Goal: Information Seeking & Learning: Learn about a topic

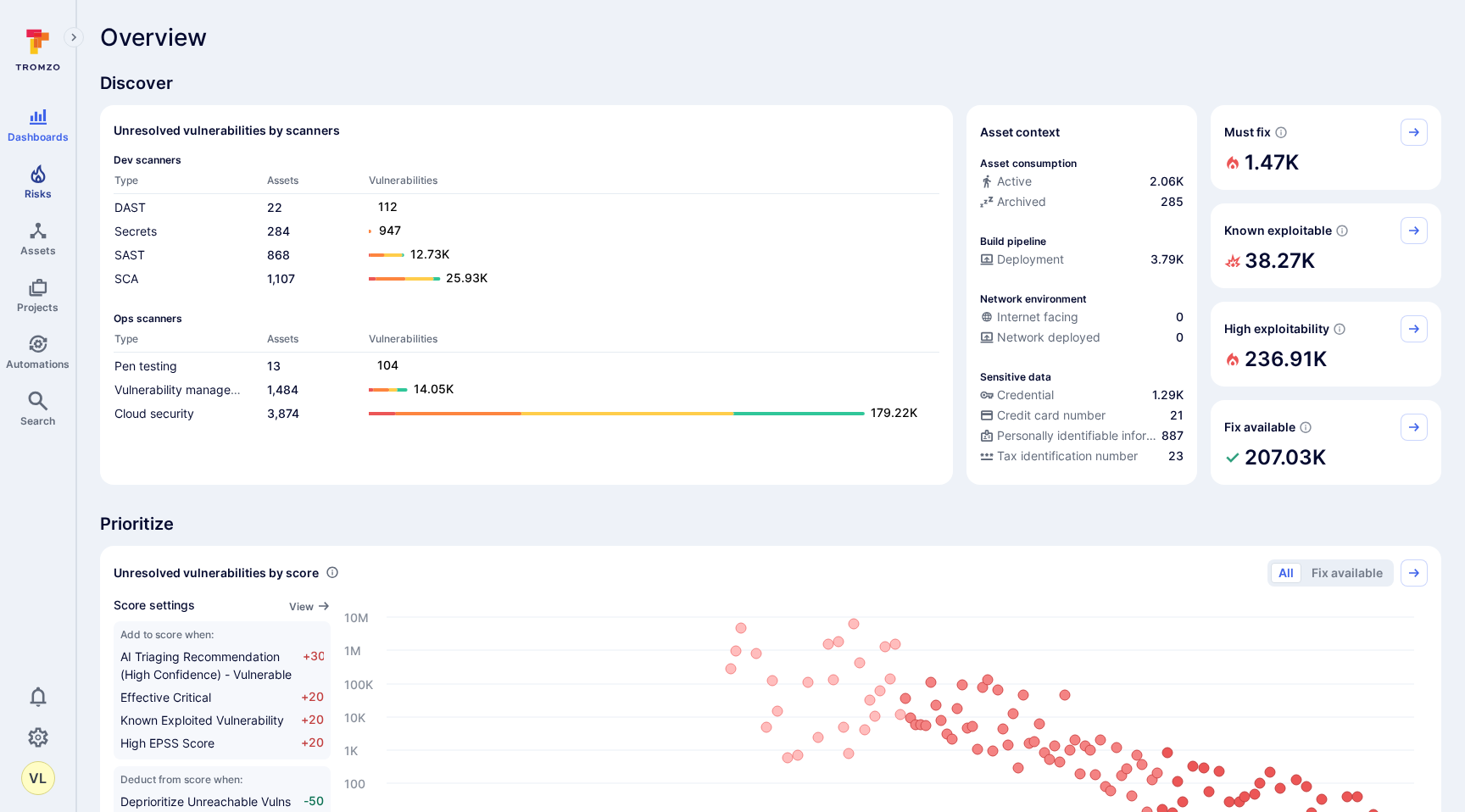
click at [45, 175] on icon "Risks" at bounding box center [38, 173] width 20 height 20
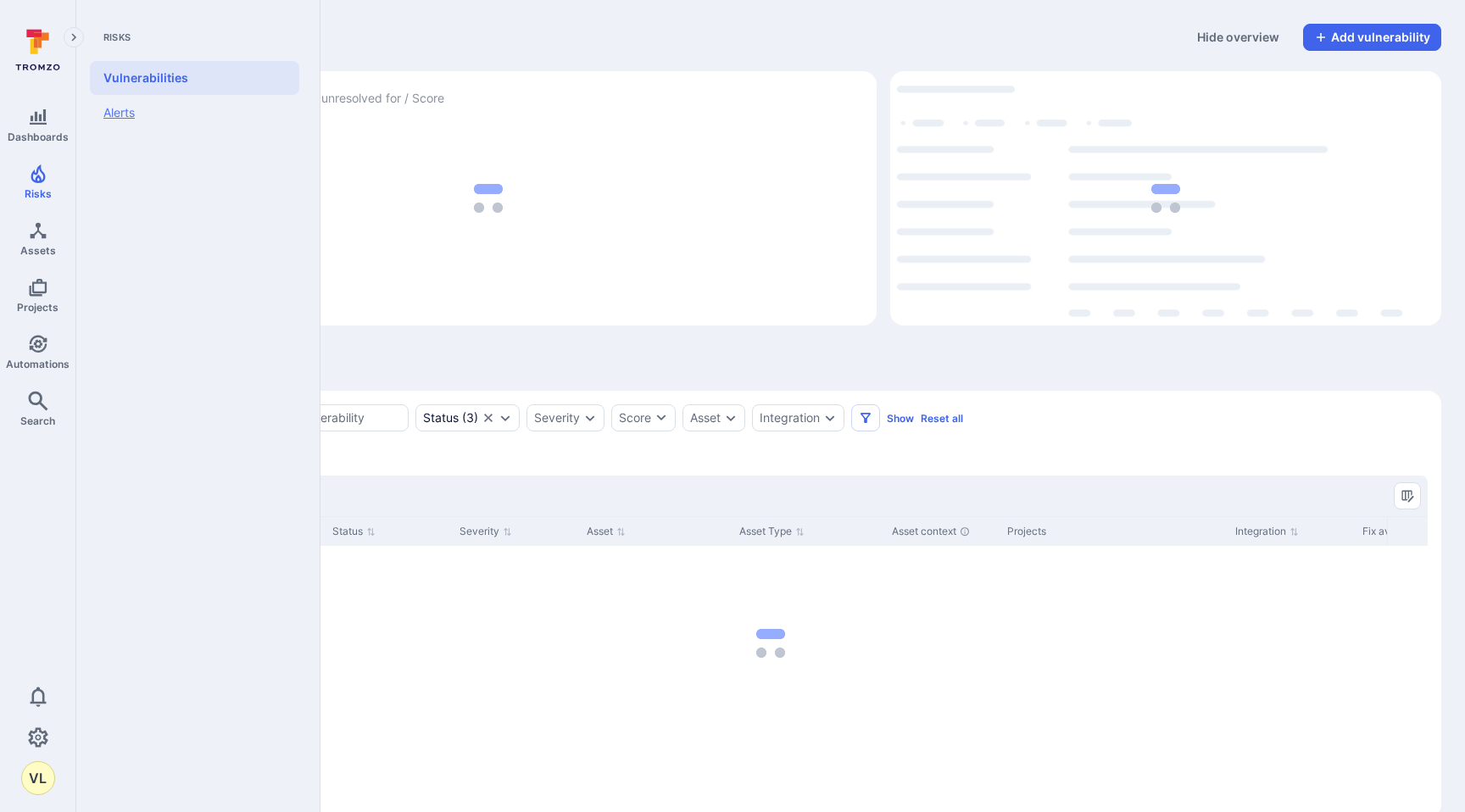
click at [196, 117] on link "Alerts" at bounding box center [194, 113] width 210 height 36
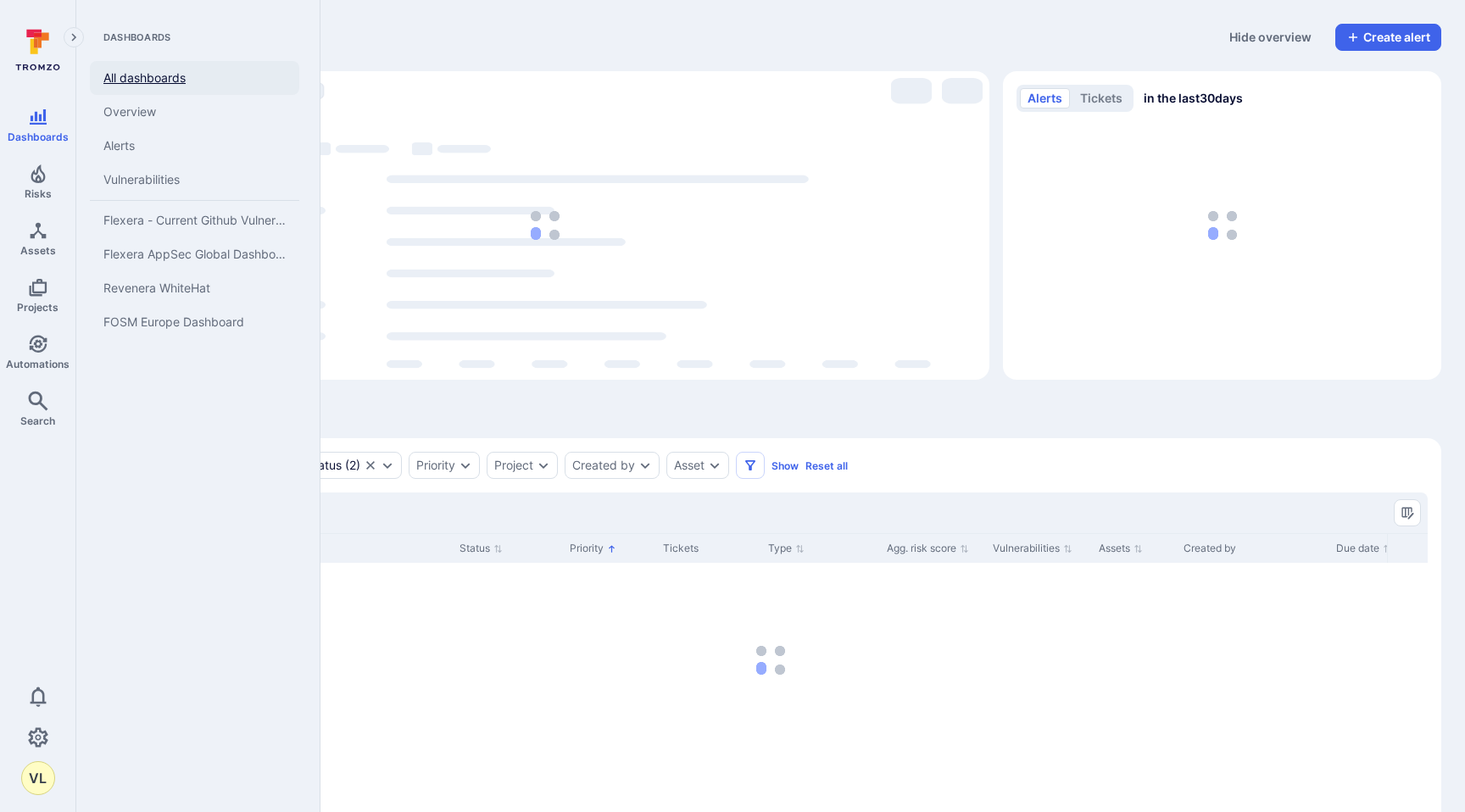
click at [187, 77] on link "All dashboards" at bounding box center [194, 77] width 210 height 34
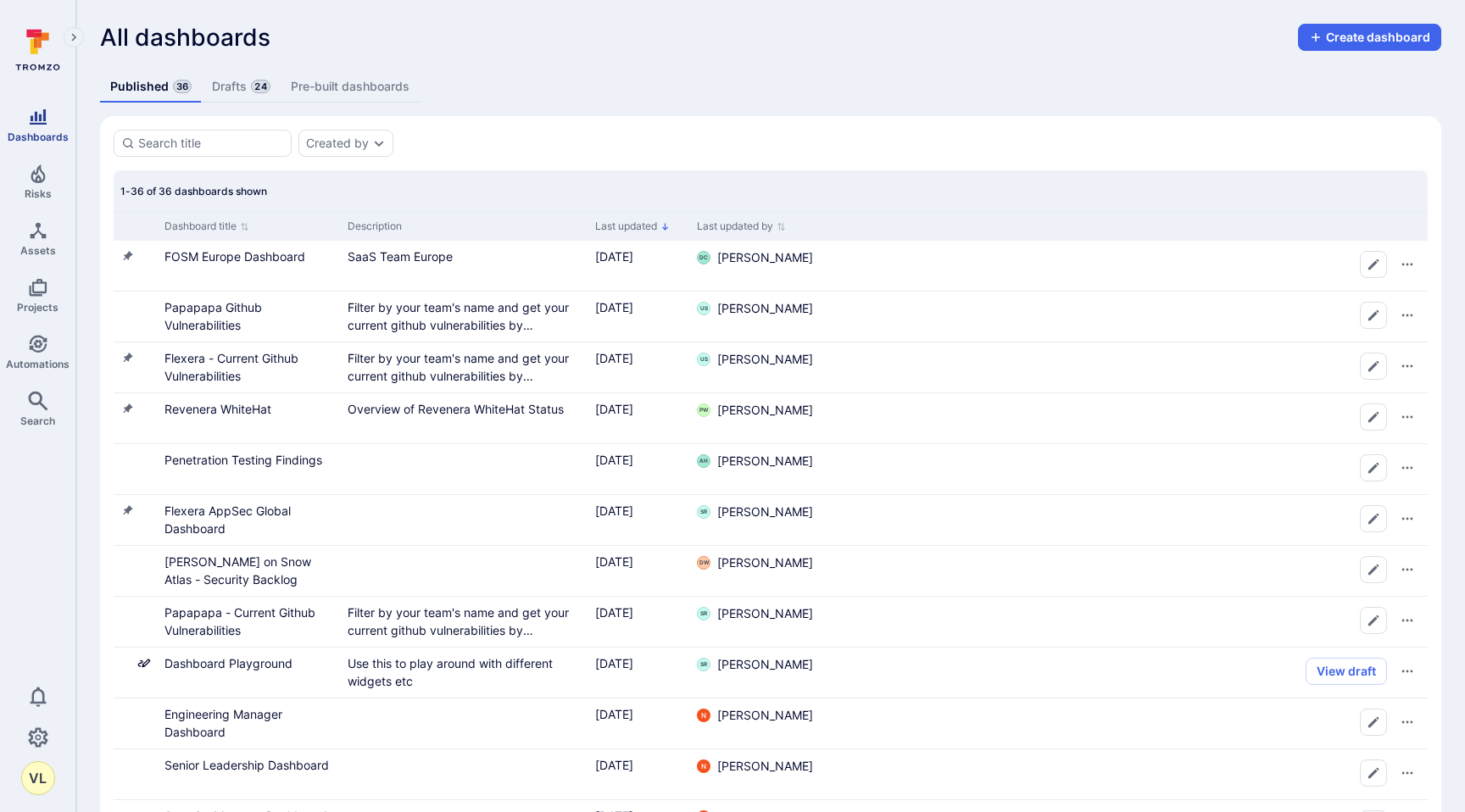
click at [41, 116] on icon "Dashboards" at bounding box center [38, 116] width 20 height 20
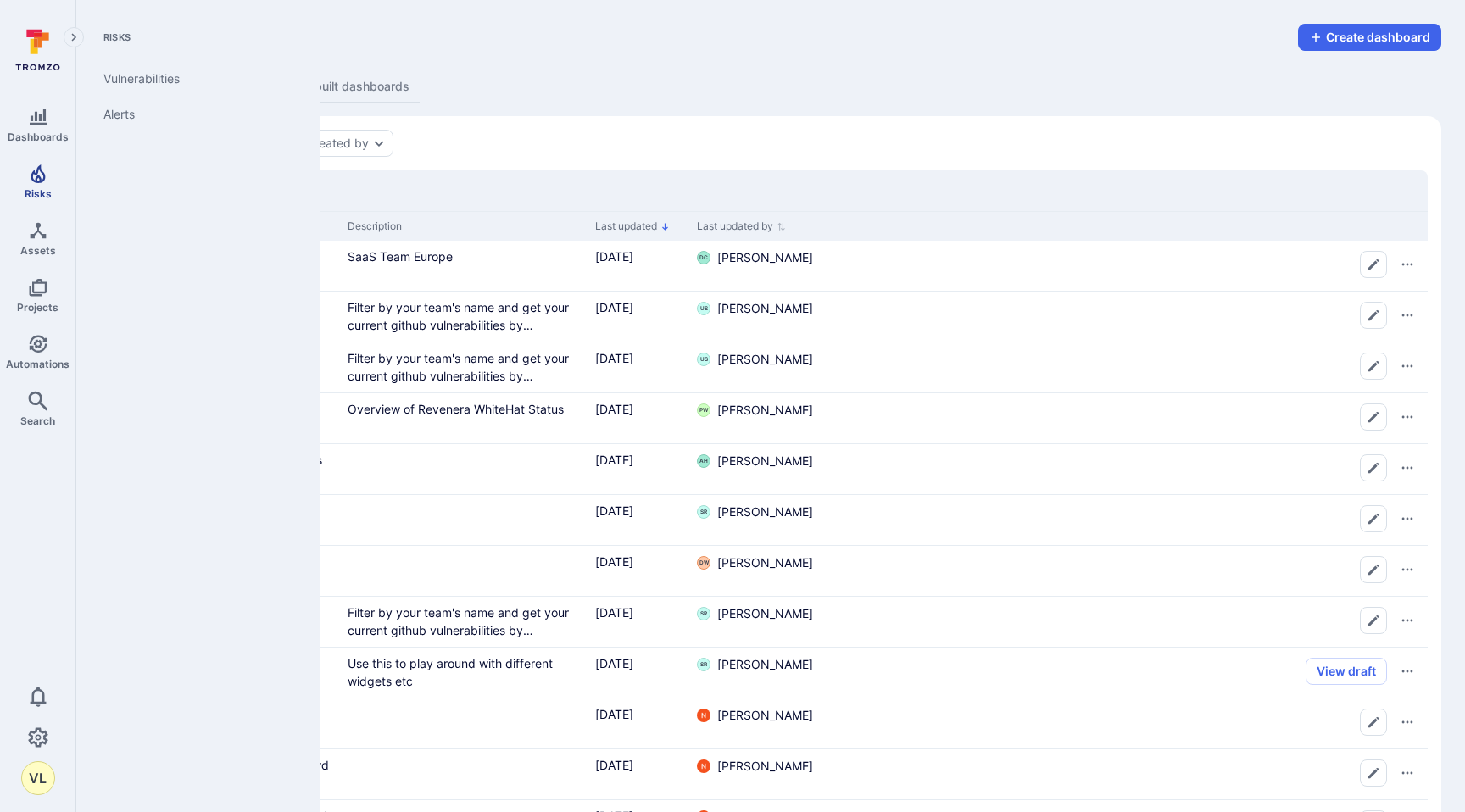
click at [37, 179] on icon "Risks" at bounding box center [38, 173] width 14 height 18
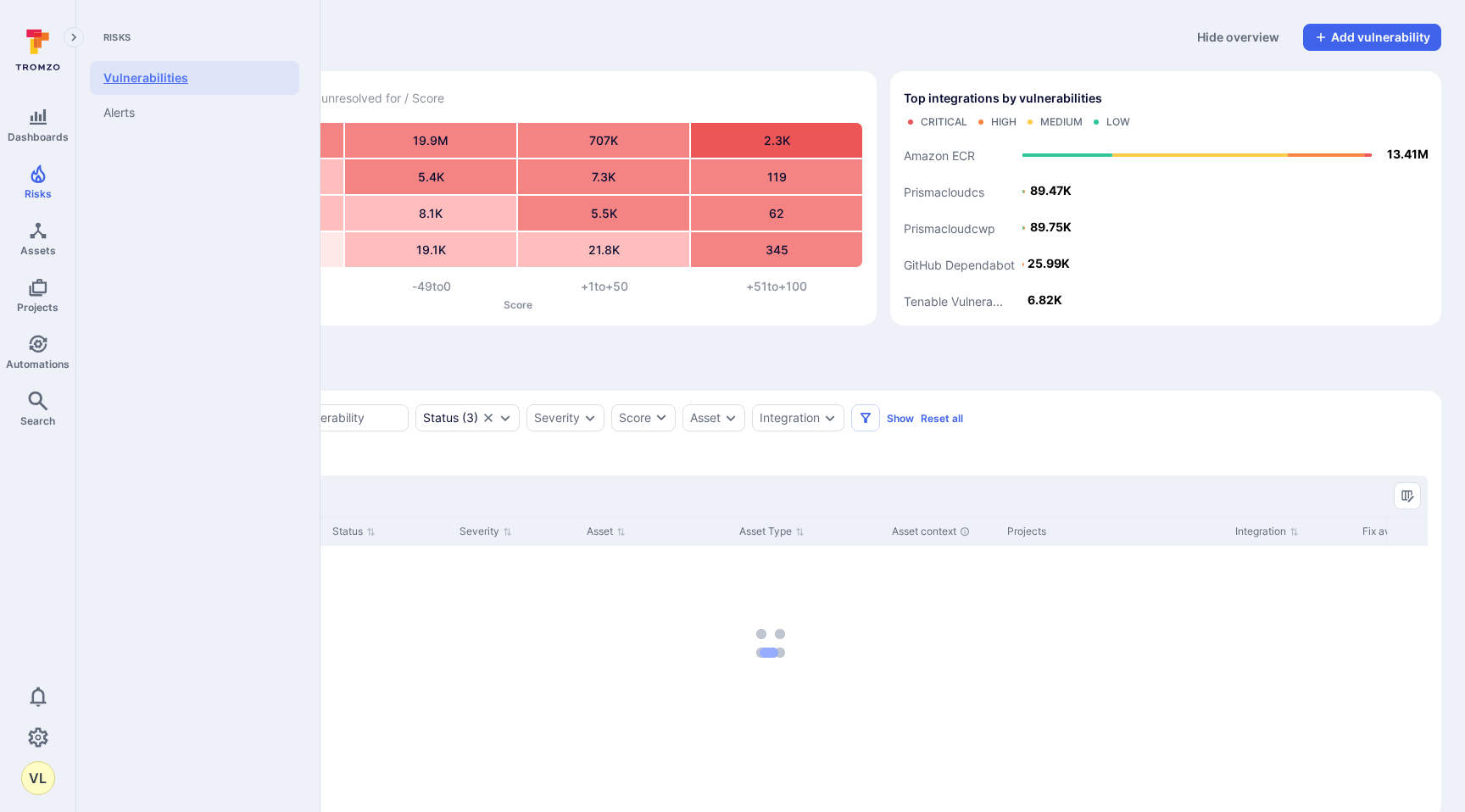
click at [136, 82] on link "Vulnerabilities" at bounding box center [194, 77] width 210 height 34
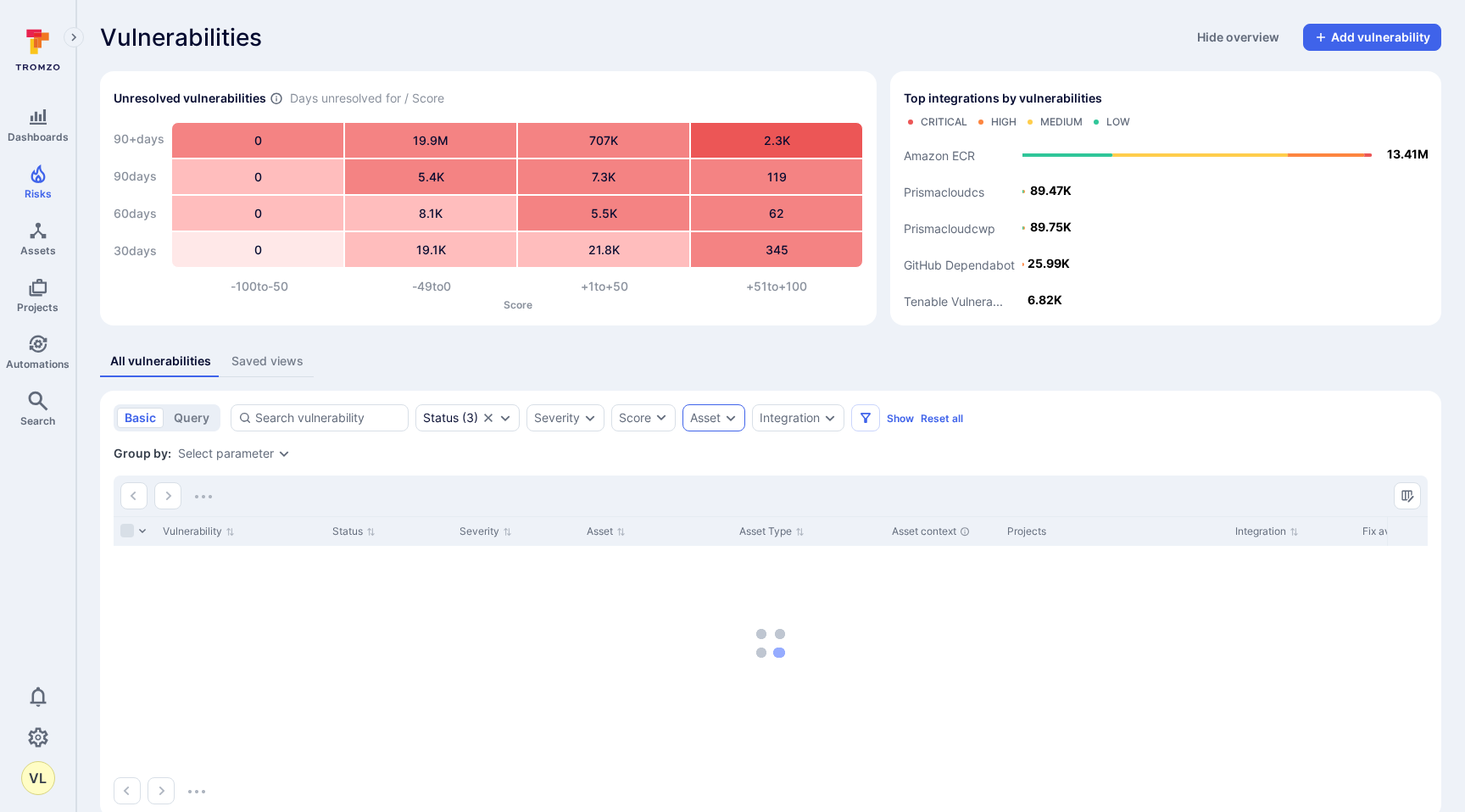
click at [727, 406] on div "Asset" at bounding box center [713, 418] width 63 height 27
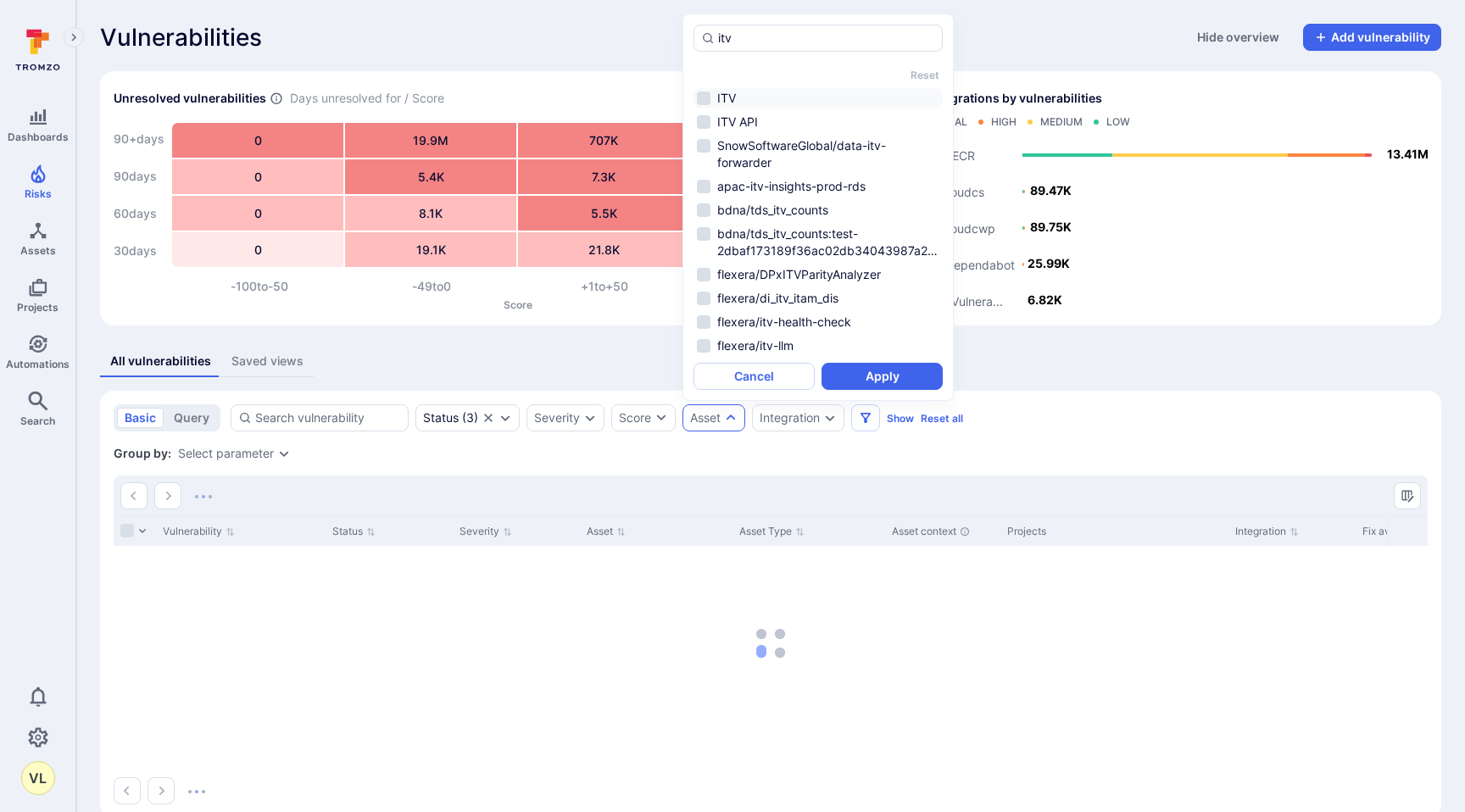
click at [700, 100] on li "ITV" at bounding box center [818, 98] width 249 height 20
type input "itv"
click at [848, 383] on button "Apply" at bounding box center [883, 376] width 121 height 27
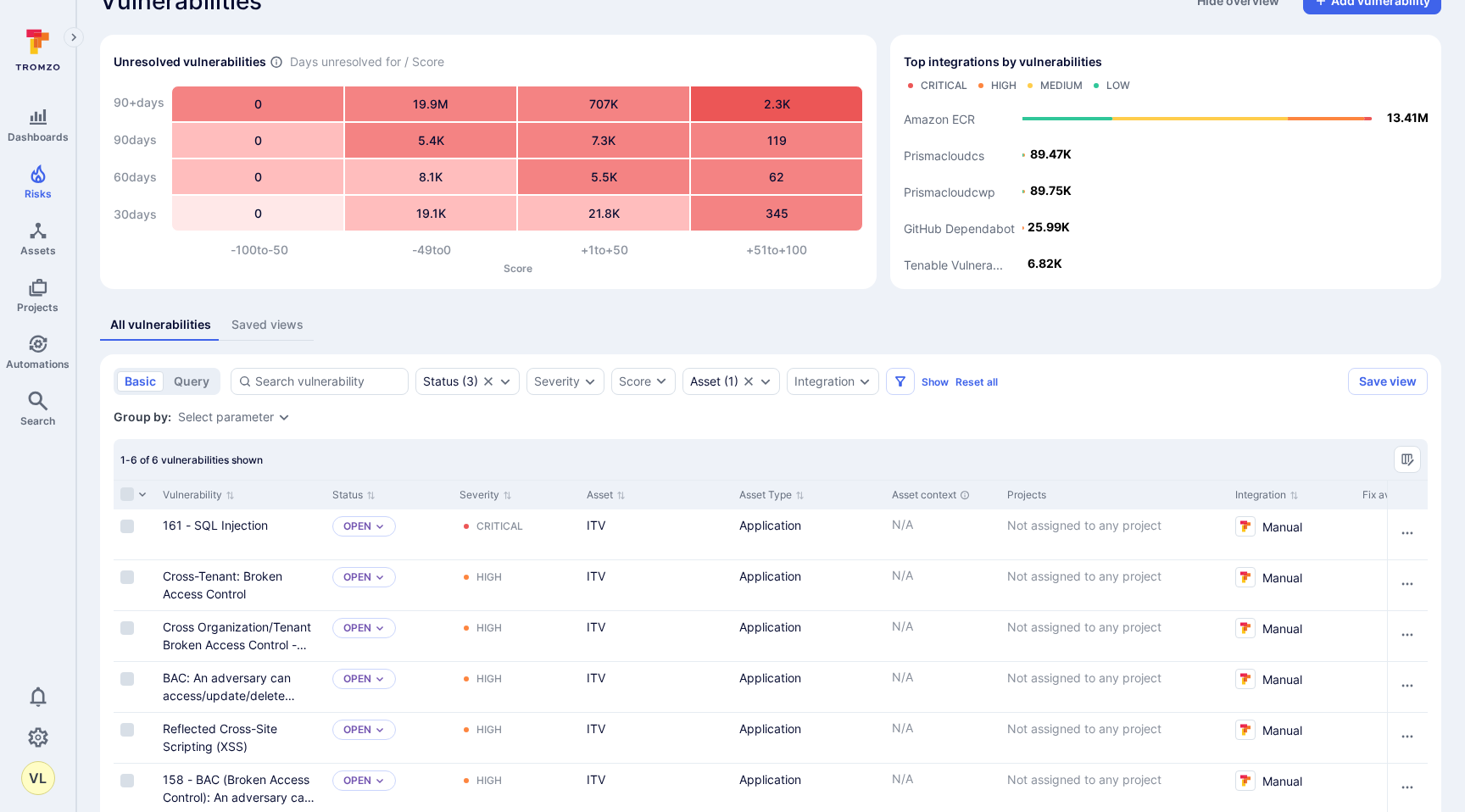
scroll to position [76, 0]
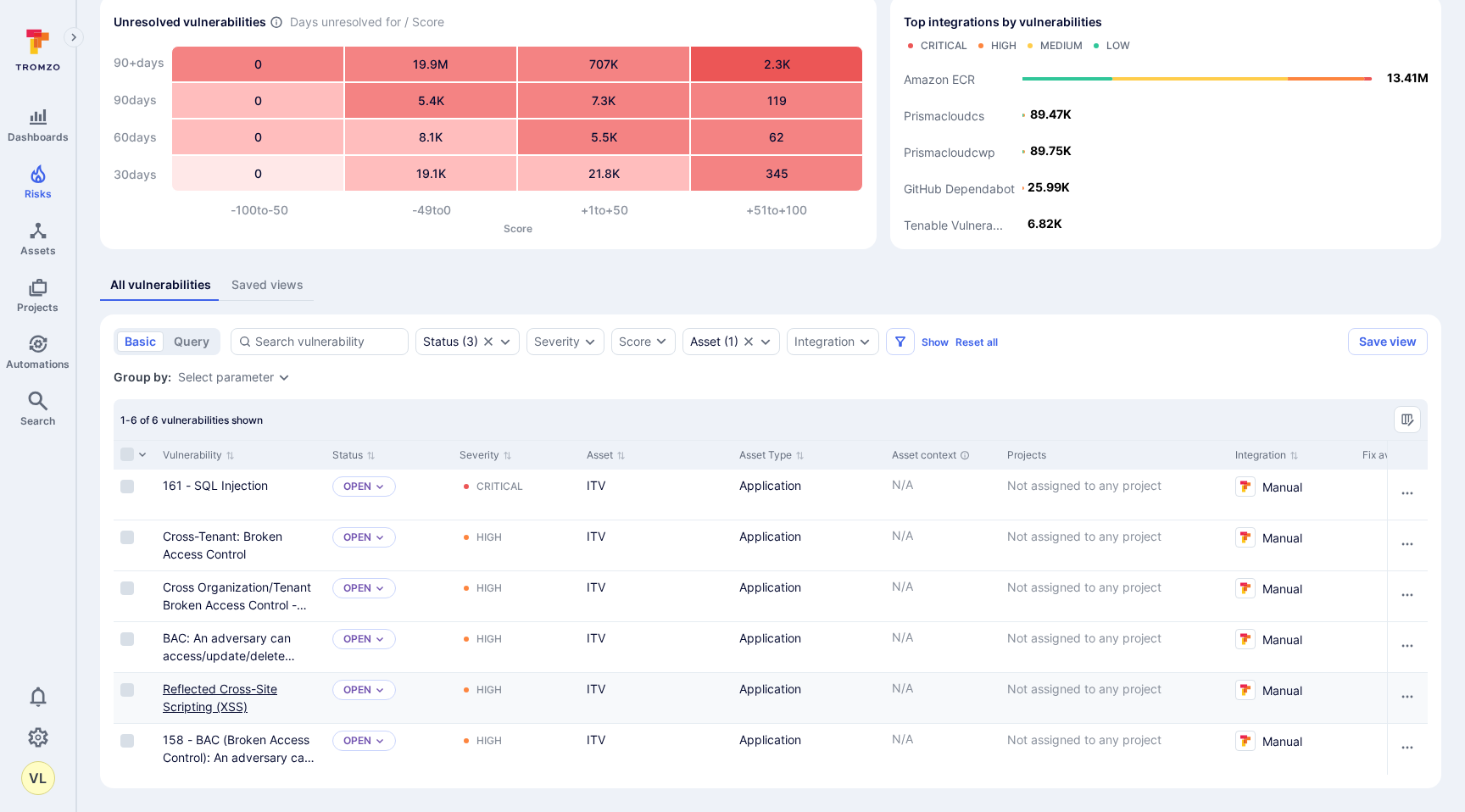
click at [208, 691] on link "Reflected Cross-Site Scripting (XSS)" at bounding box center [219, 697] width 115 height 32
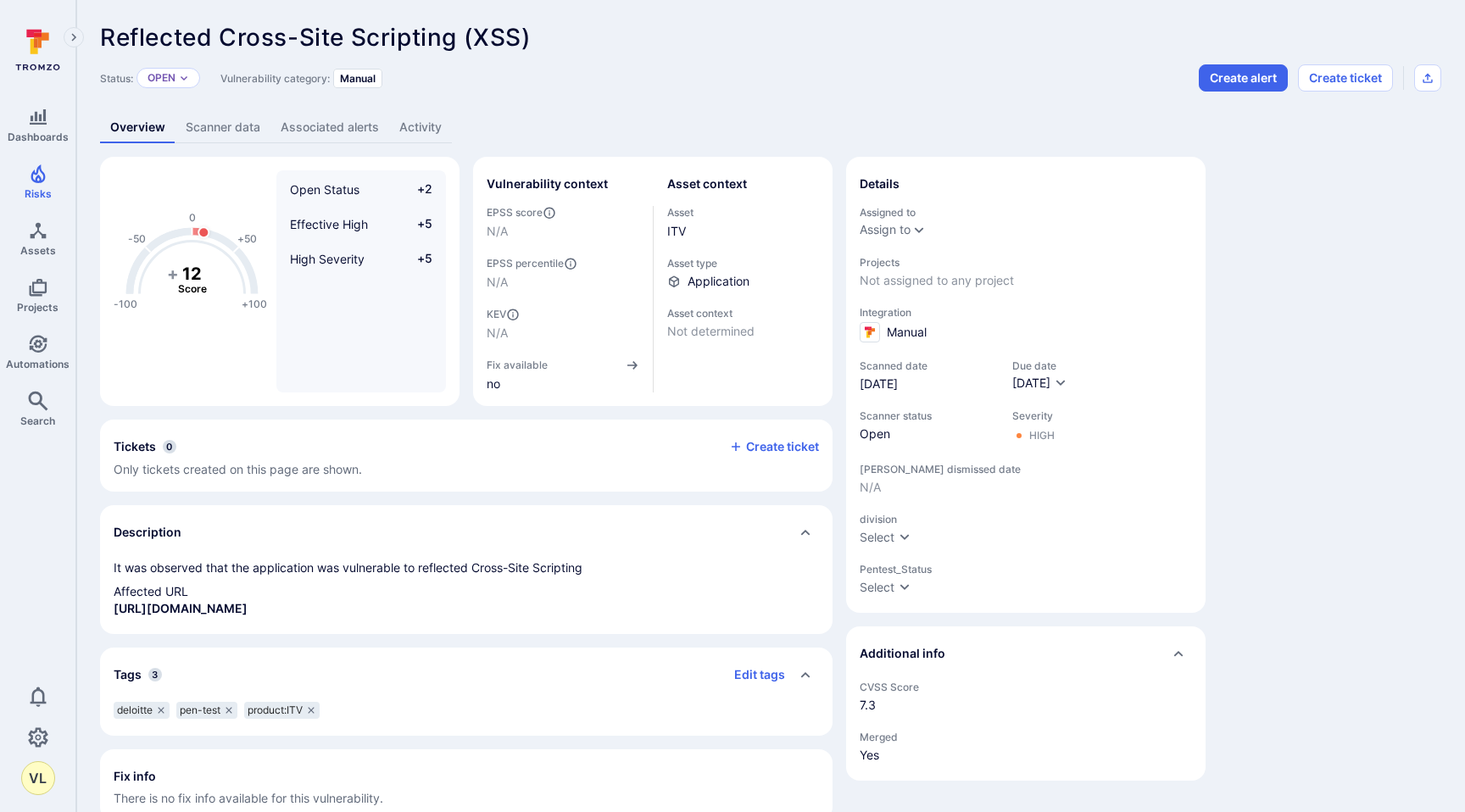
click at [215, 127] on link "Scanner data" at bounding box center [222, 127] width 95 height 32
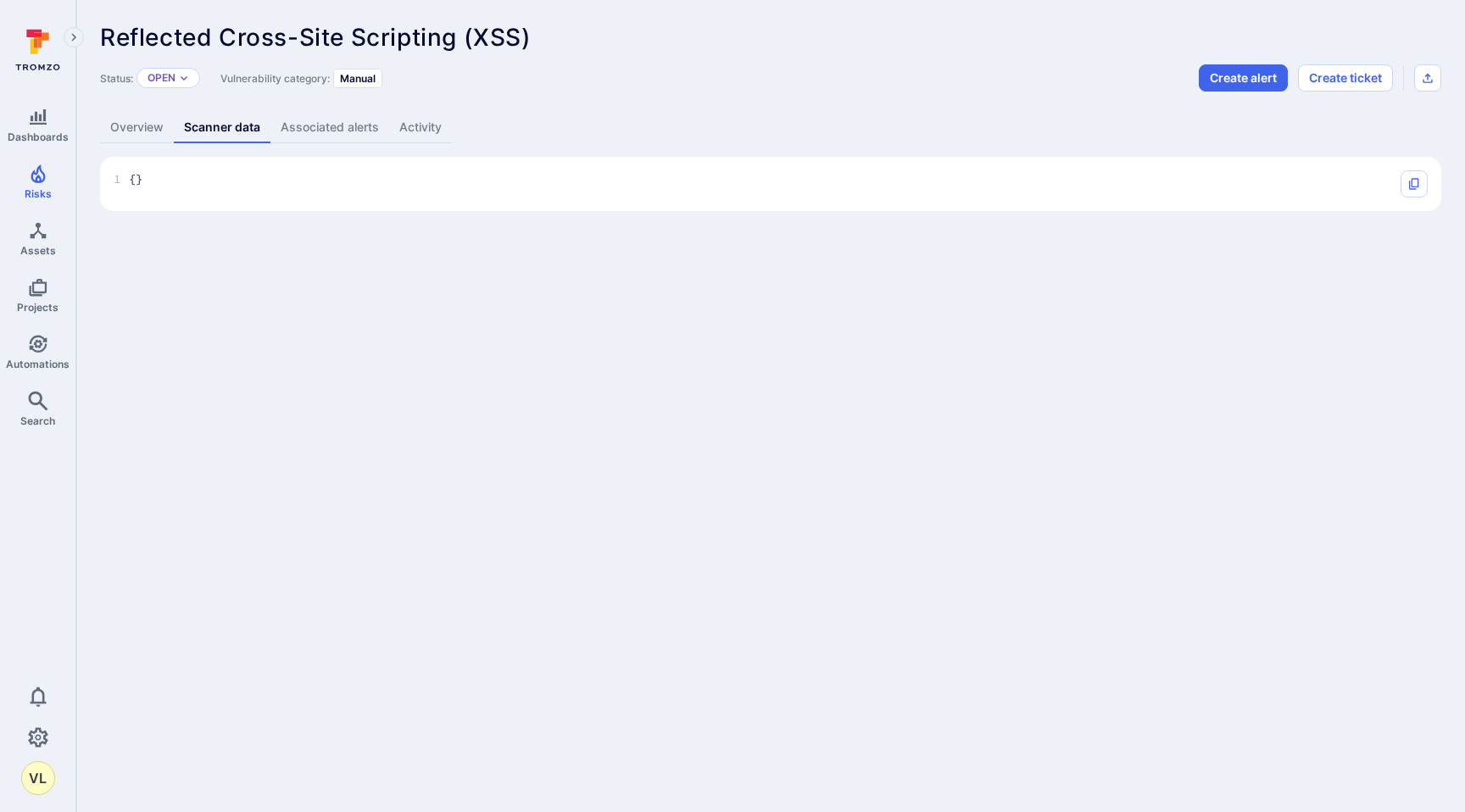
click at [301, 128] on link "Associated alerts" at bounding box center [329, 127] width 118 height 32
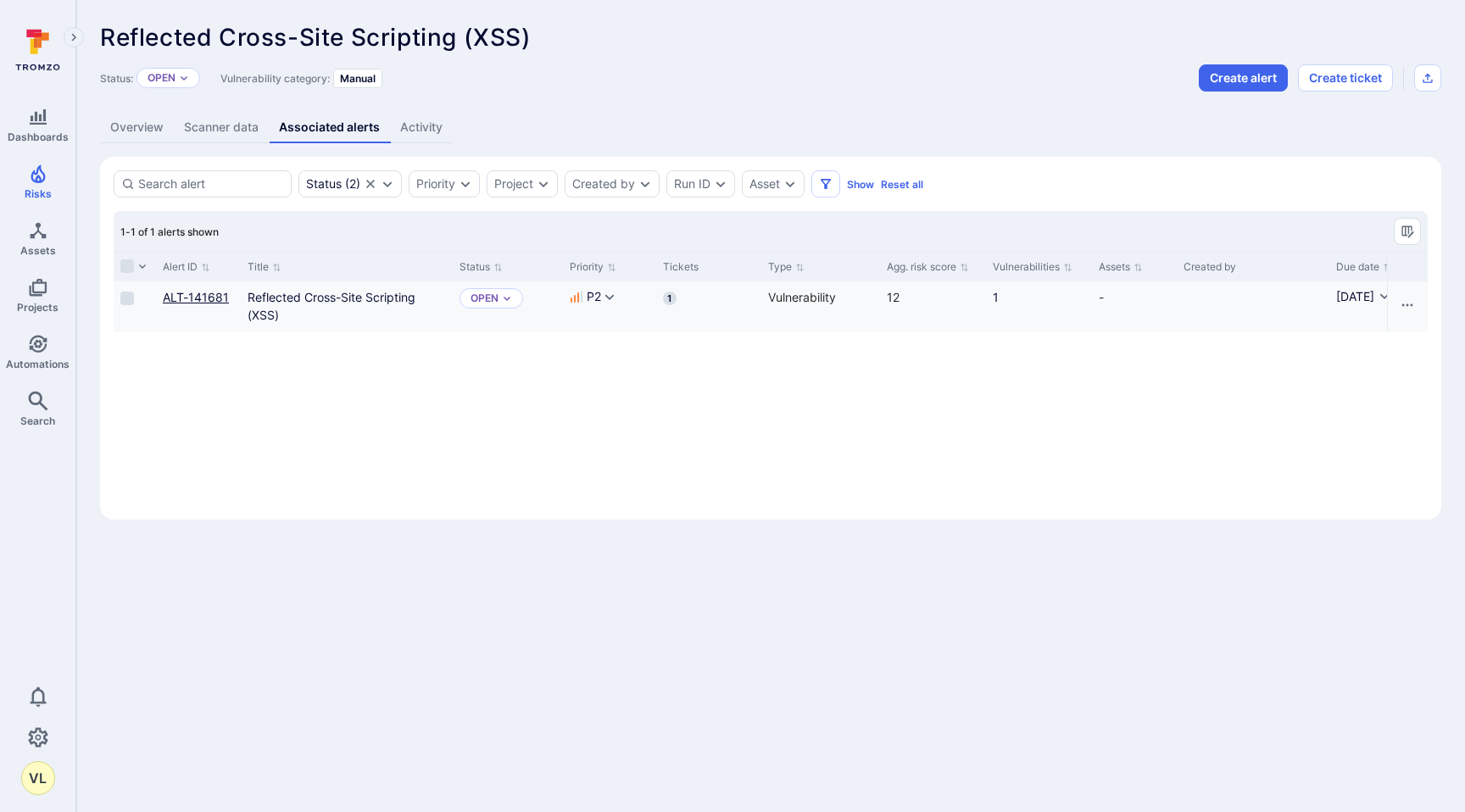
click at [195, 291] on link "ALT-141681" at bounding box center [195, 296] width 66 height 14
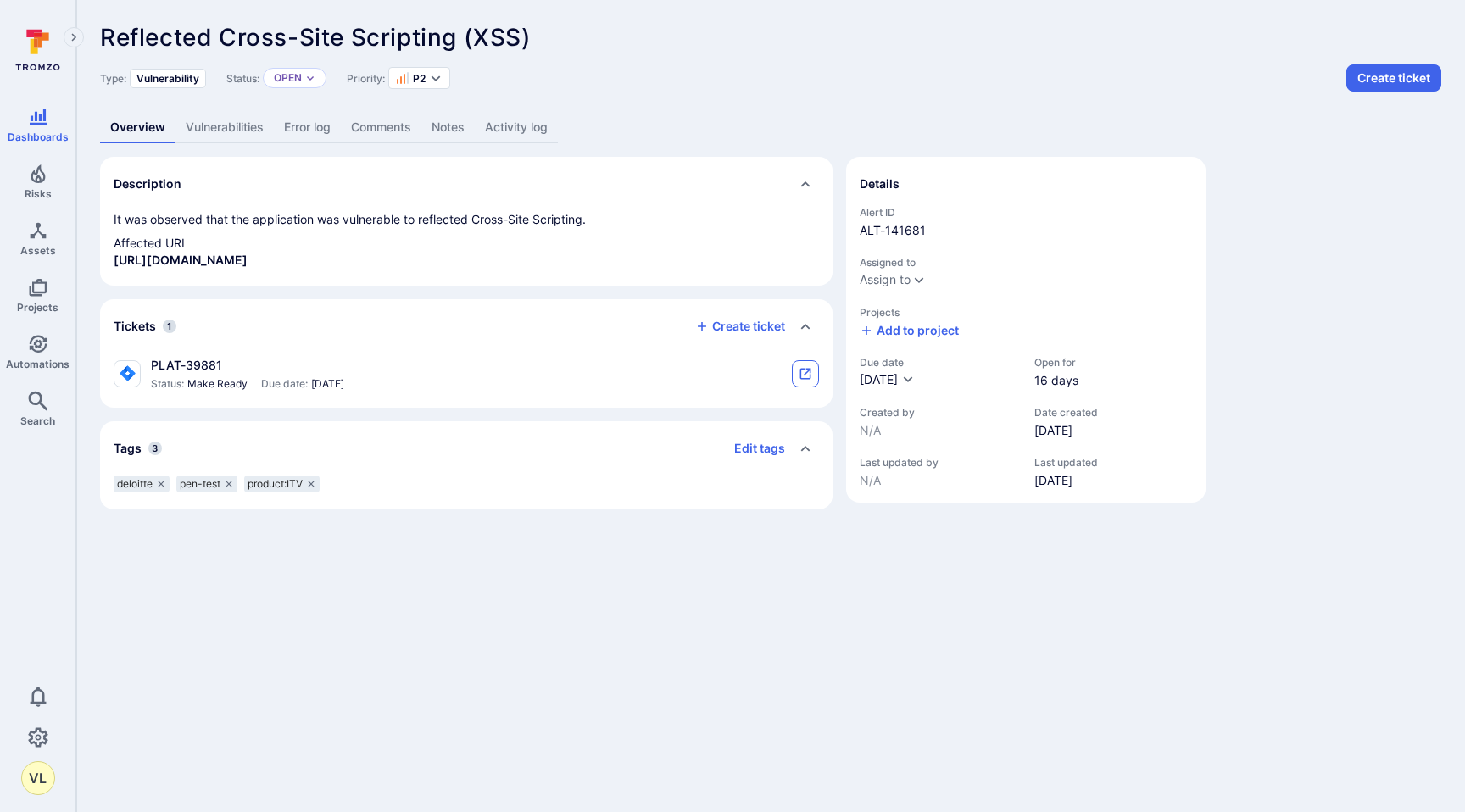
click at [807, 375] on icon "tickets card" at bounding box center [806, 373] width 13 height 13
